Goal: Information Seeking & Learning: Learn about a topic

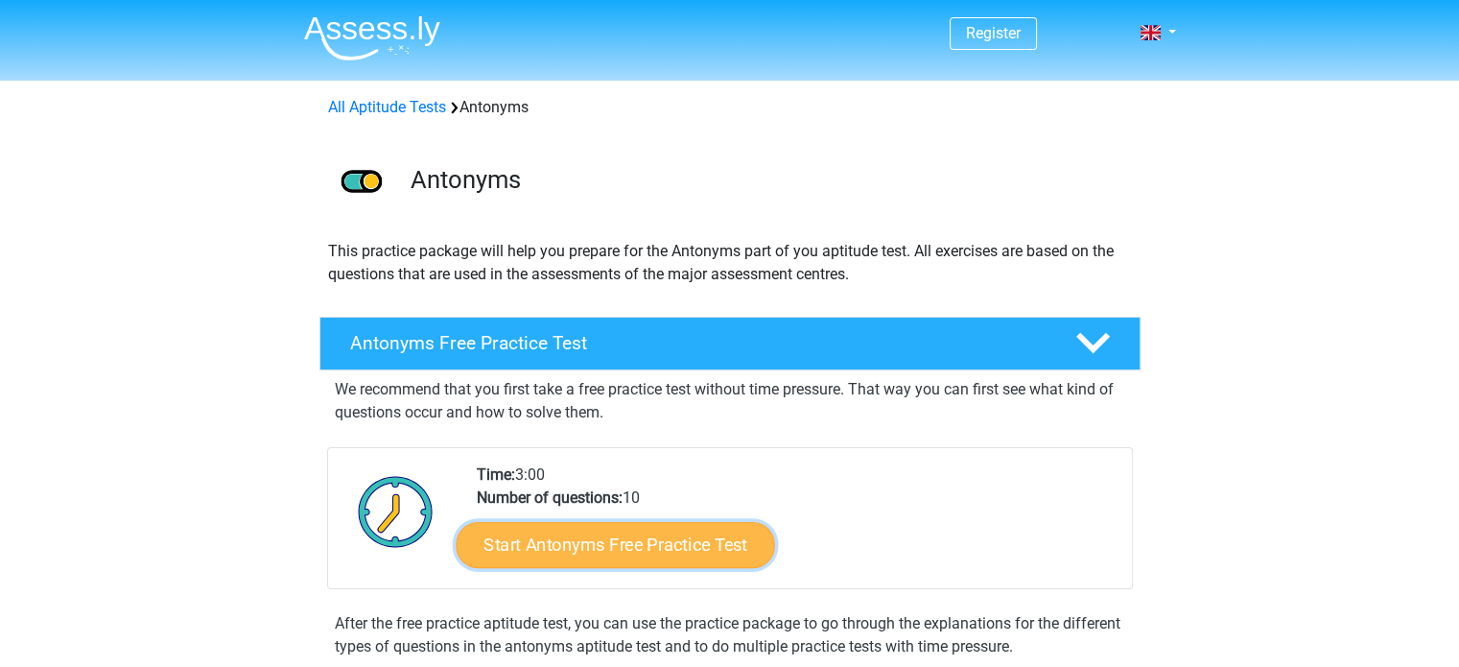
click at [652, 555] on link "Start Antonyms Free Practice Test" at bounding box center [615, 544] width 318 height 46
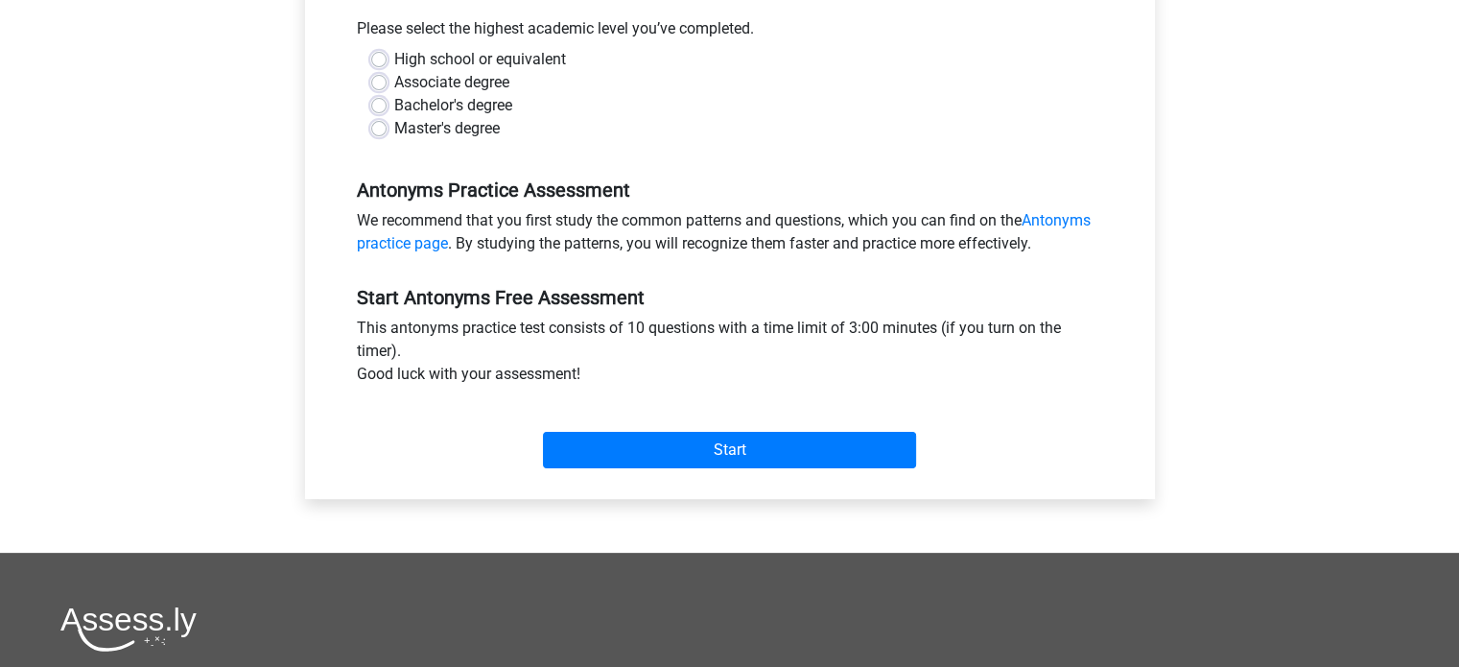
scroll to position [403, 0]
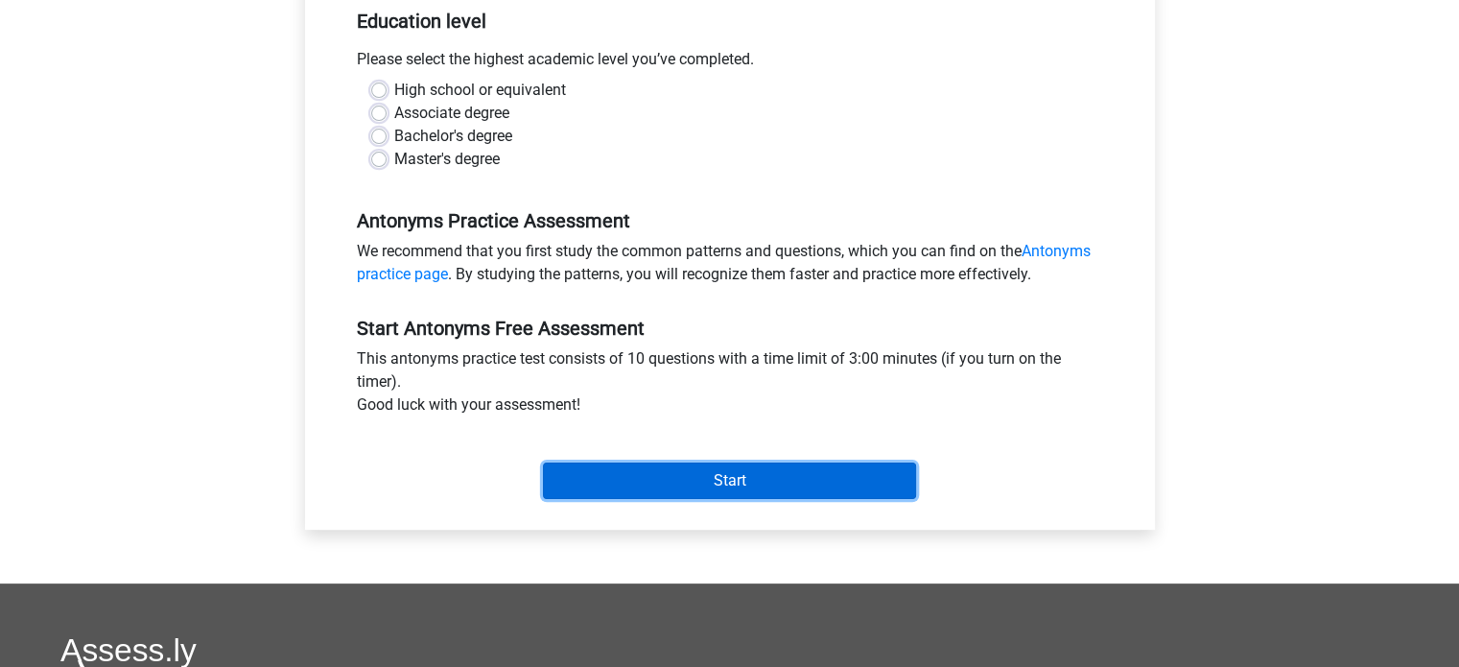
click at [894, 474] on input "Start" at bounding box center [729, 480] width 373 height 36
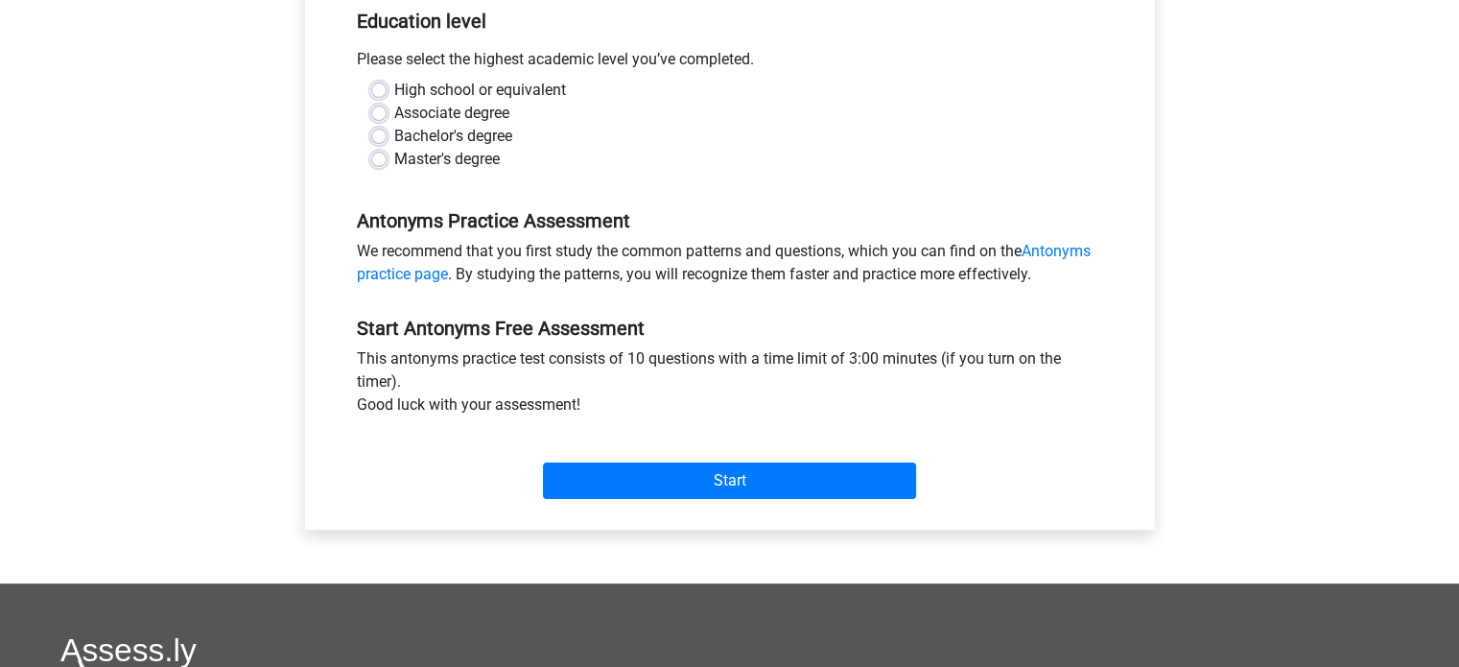
click at [512, 110] on div "Associate degree" at bounding box center [730, 113] width 718 height 23
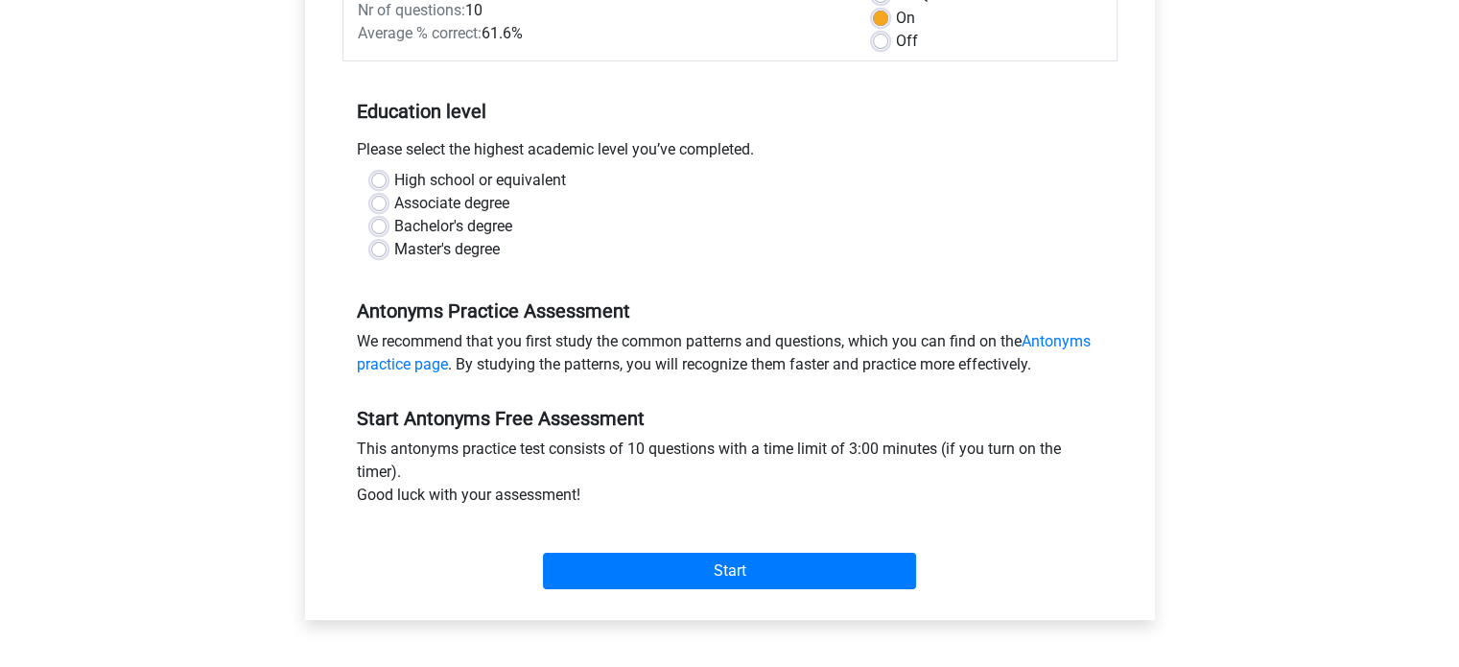
scroll to position [309, 0]
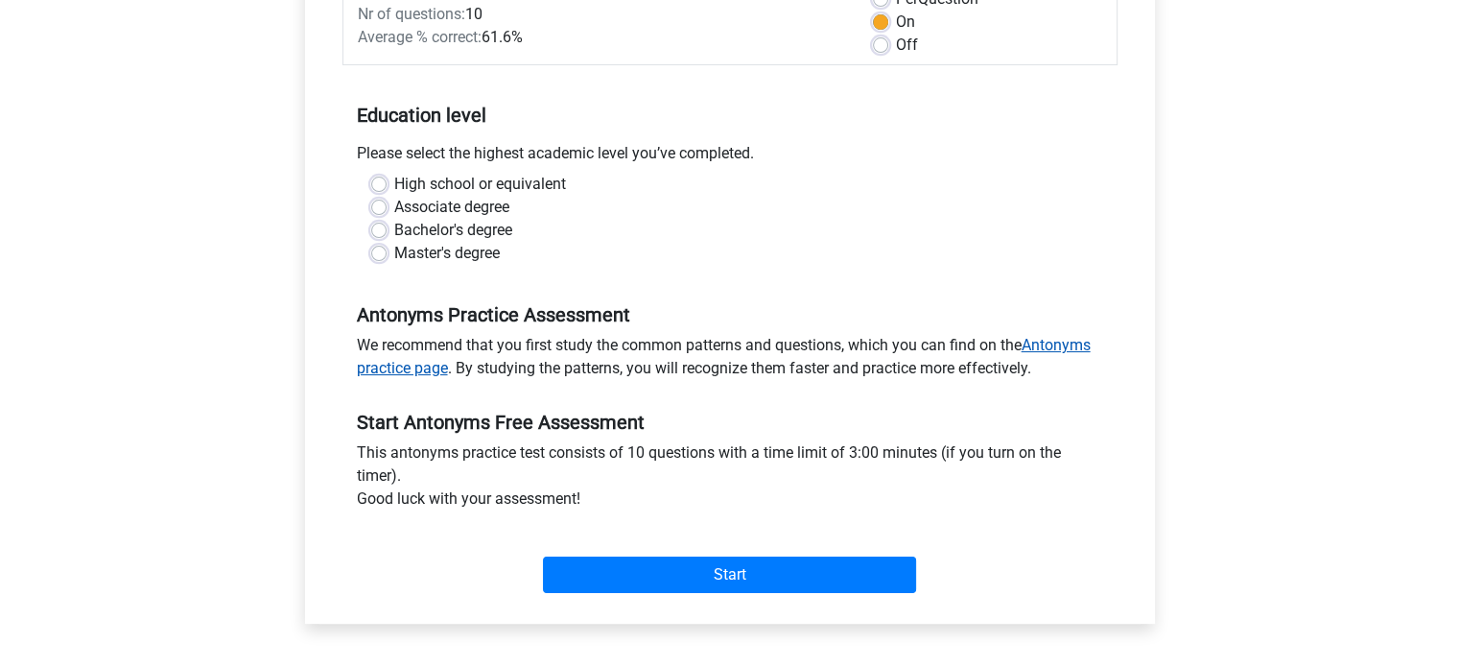
click at [1078, 341] on link "Antonyms practice page" at bounding box center [724, 356] width 734 height 41
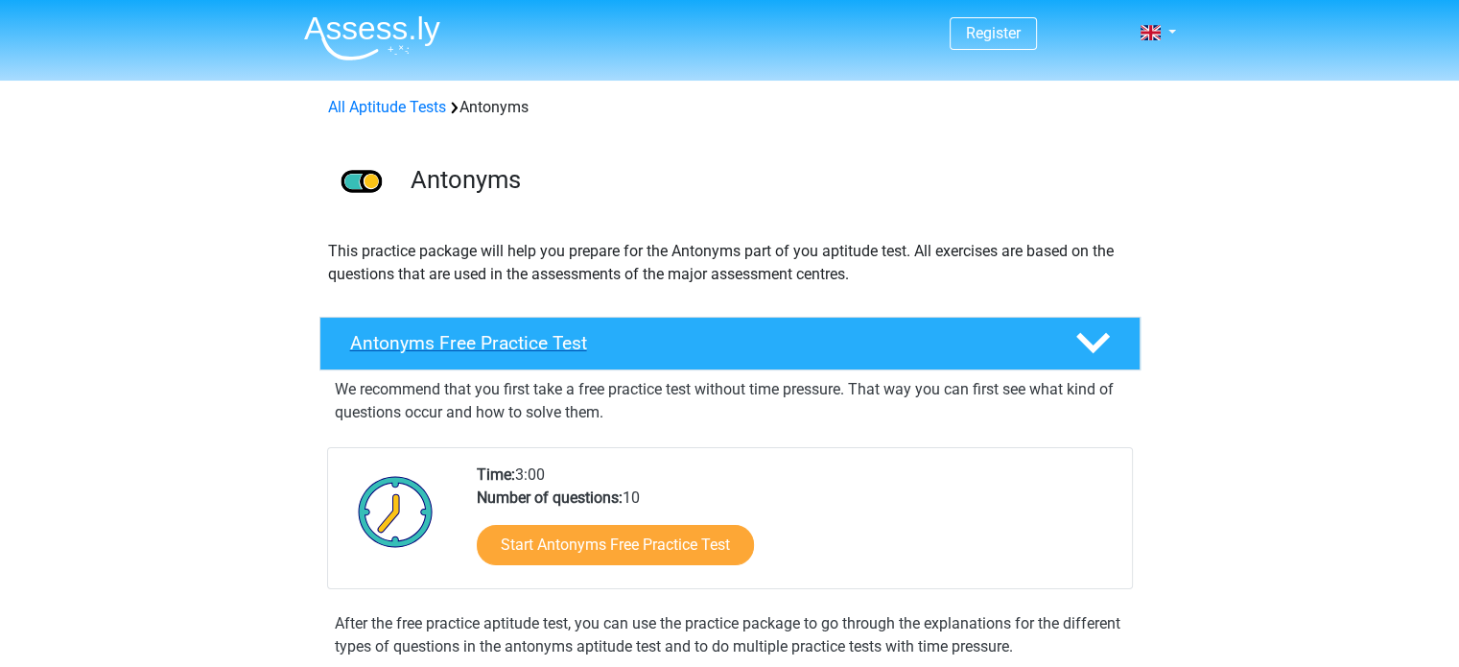
click at [570, 350] on h4 "Antonyms Free Practice Test" at bounding box center [697, 343] width 694 height 22
